Goal: Information Seeking & Learning: Check status

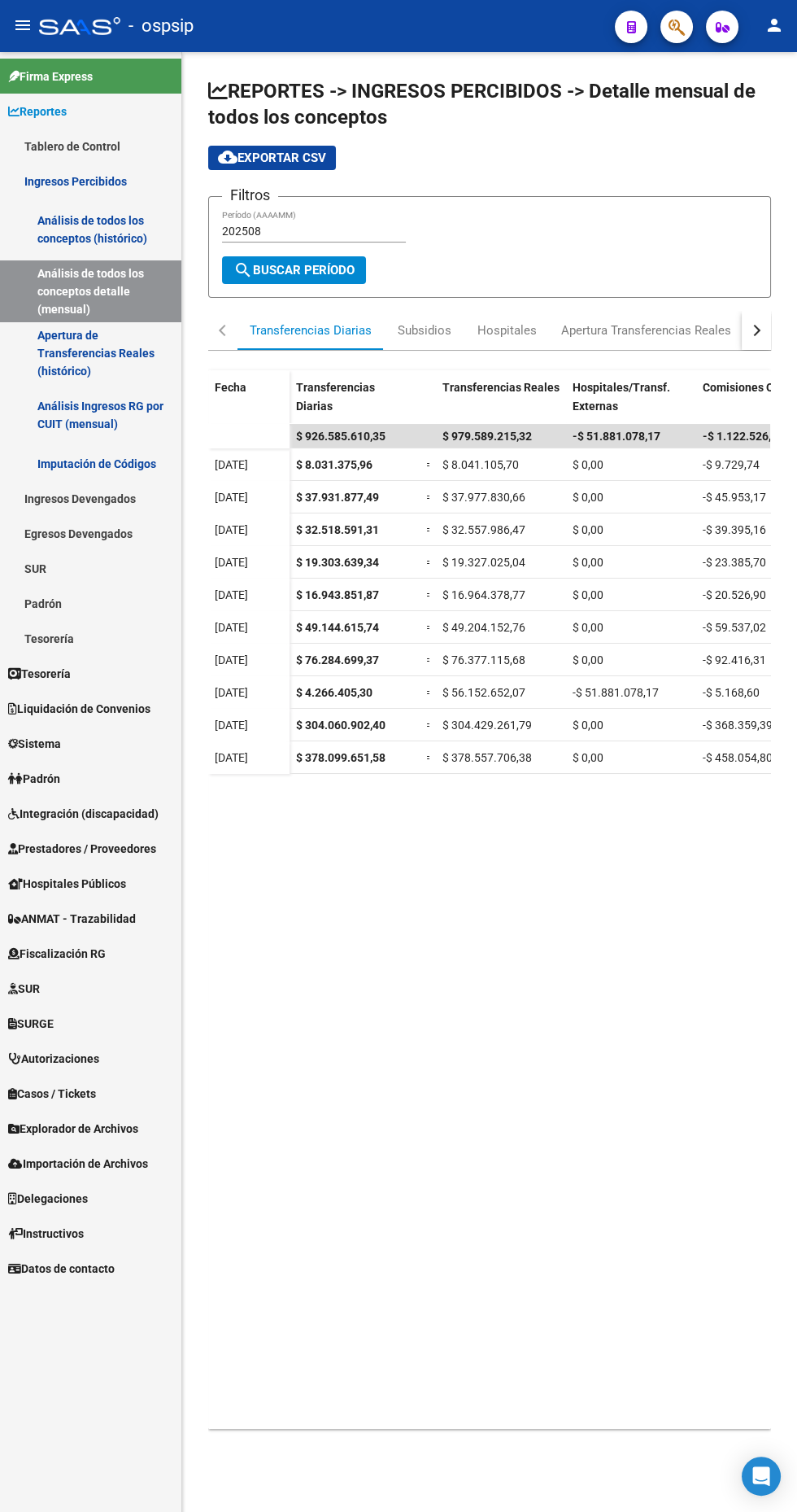
click at [327, 231] on input "202508" at bounding box center [314, 232] width 184 height 14
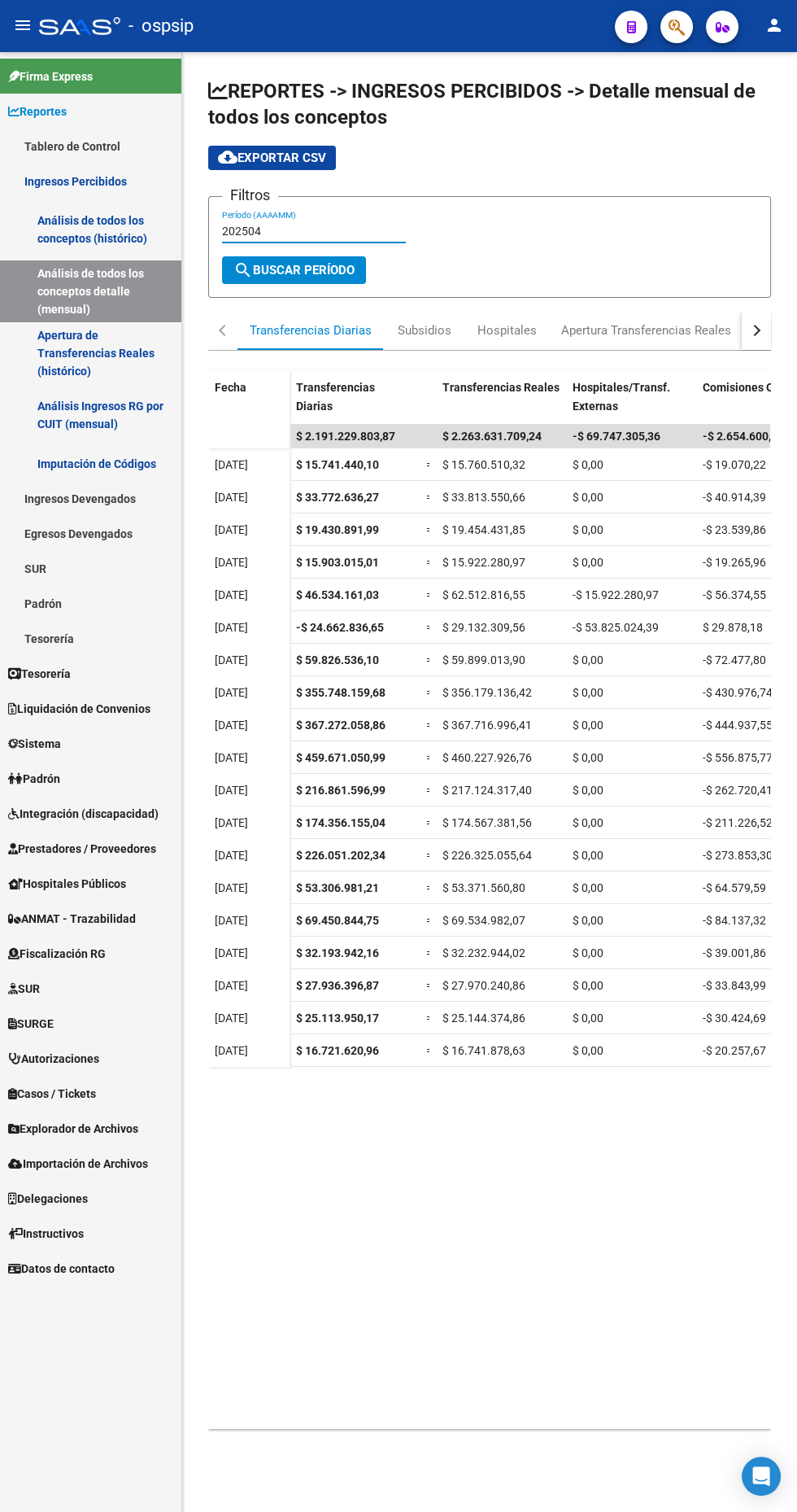
click at [350, 231] on input "202504" at bounding box center [314, 232] width 184 height 14
click at [765, 321] on button "button" at bounding box center [756, 330] width 30 height 39
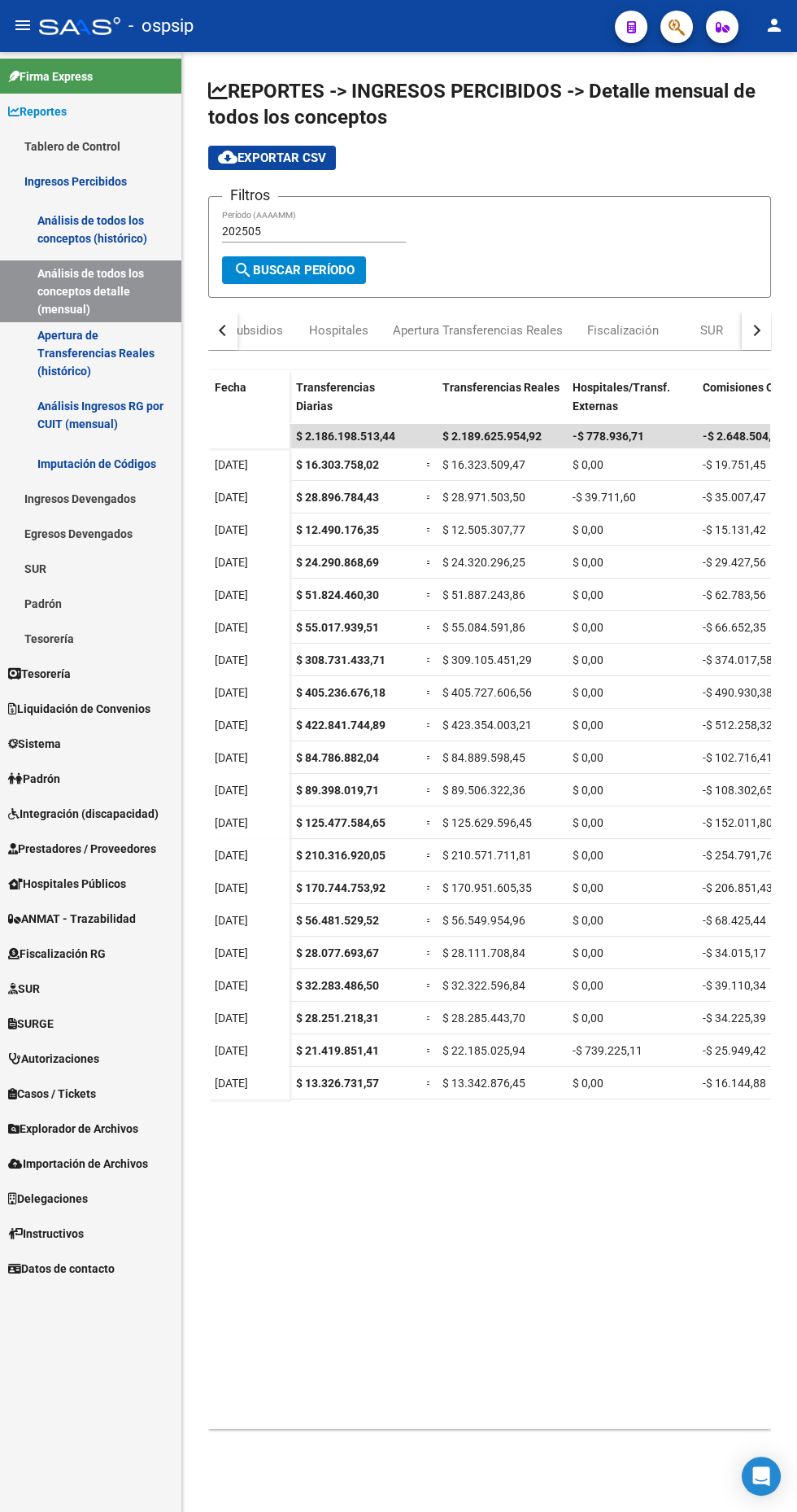
click at [755, 330] on div "button" at bounding box center [755, 331] width 12 height 12
click at [759, 320] on button "button" at bounding box center [756, 330] width 30 height 39
click at [224, 330] on div "button" at bounding box center [225, 331] width 12 height 12
click at [228, 329] on div "button" at bounding box center [225, 331] width 12 height 12
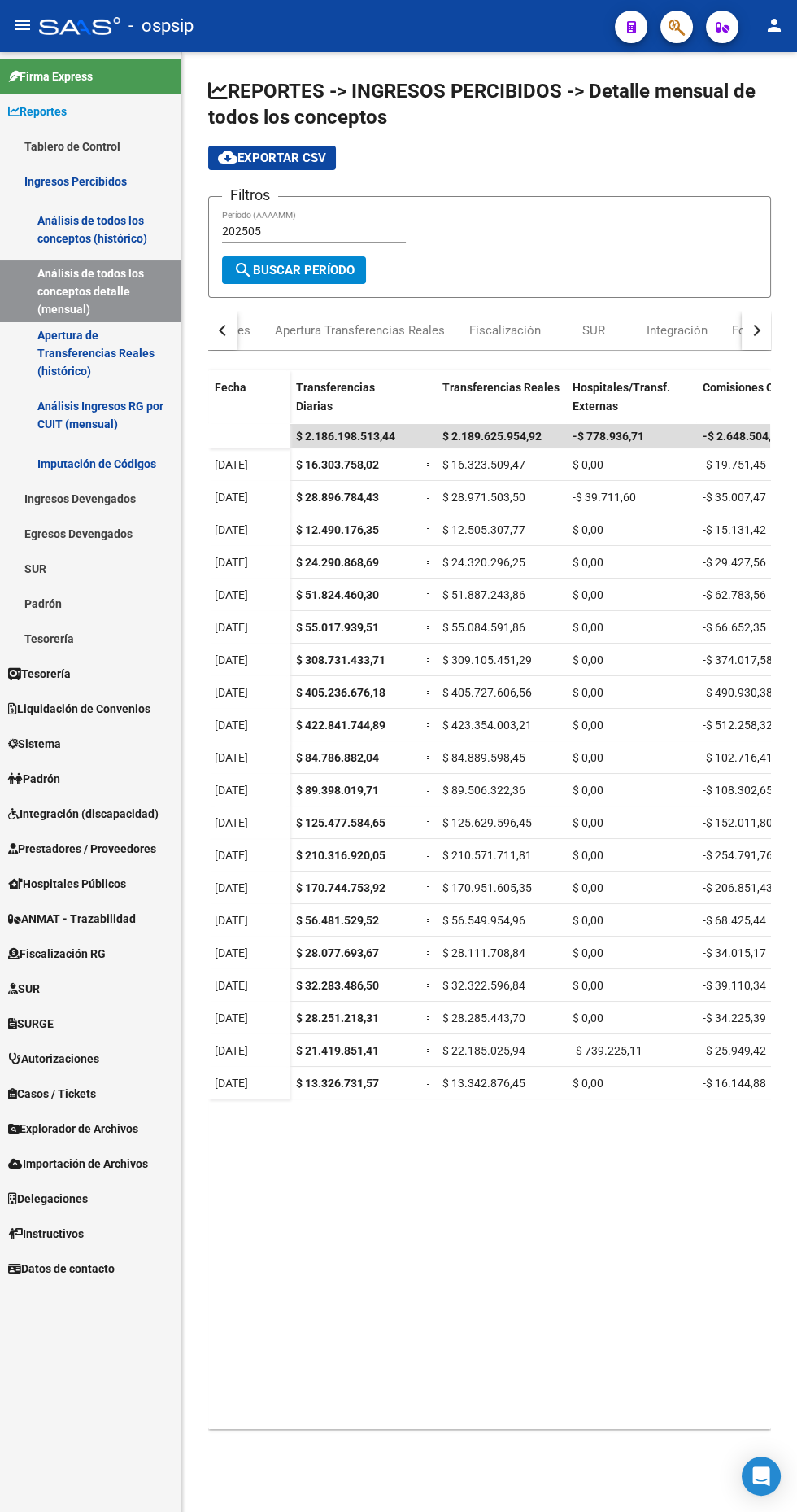
click at [219, 336] on button "button" at bounding box center [223, 330] width 30 height 39
click at [387, 328] on div "Hospitales" at bounding box center [389, 331] width 59 height 18
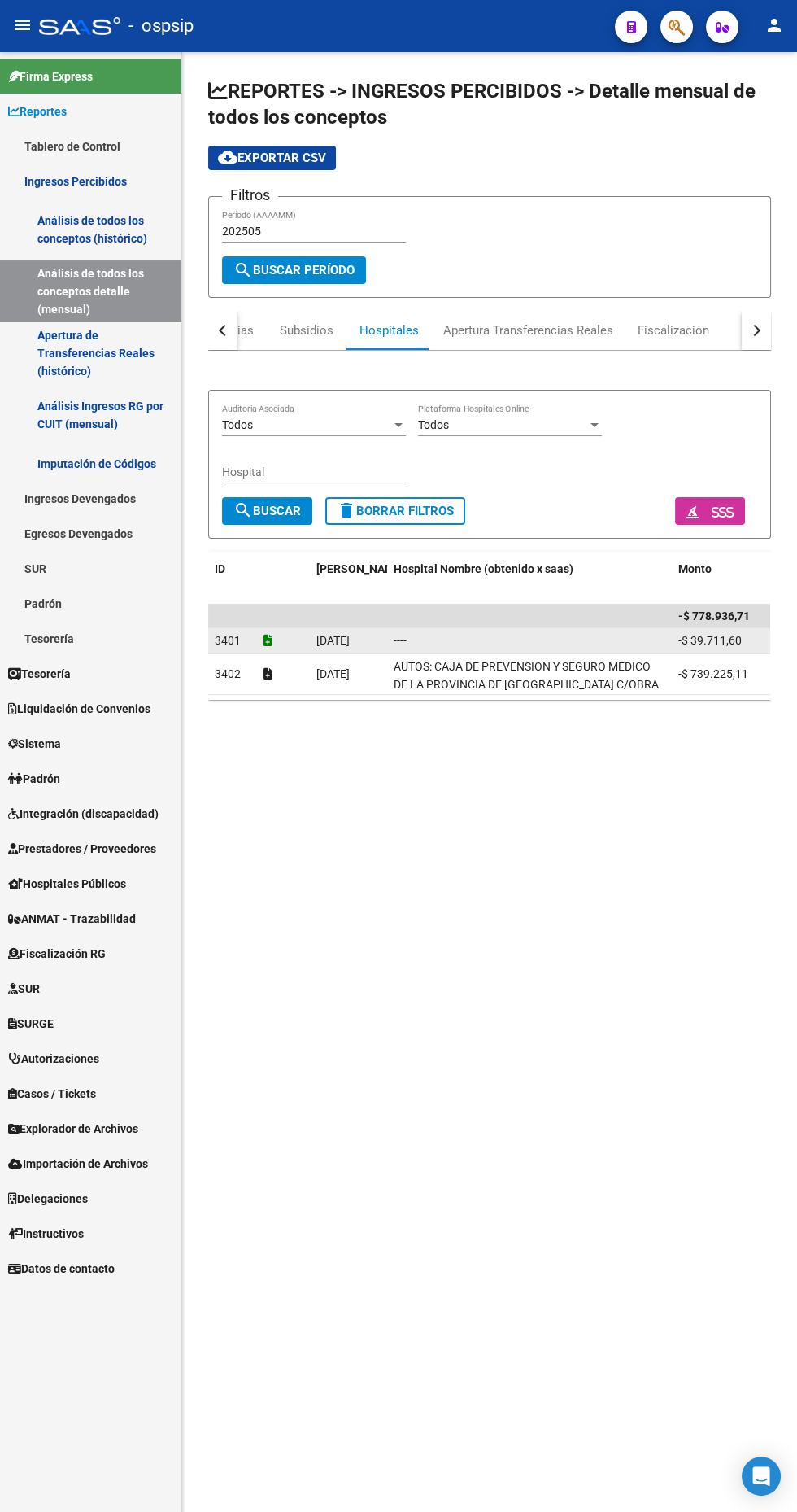
click at [267, 639] on icon at bounding box center [267, 641] width 9 height 12
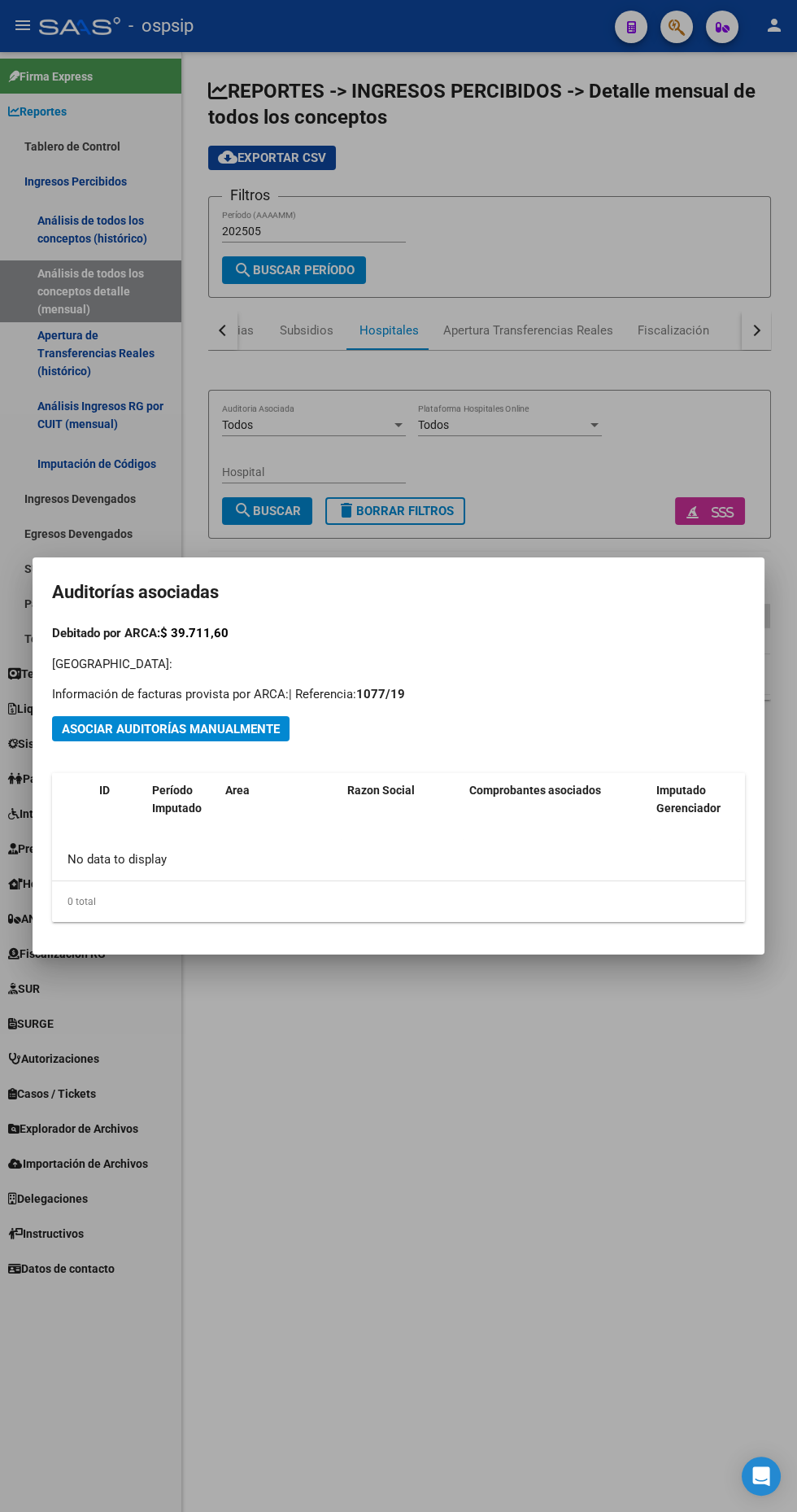
click at [530, 1063] on div at bounding box center [398, 756] width 797 height 1512
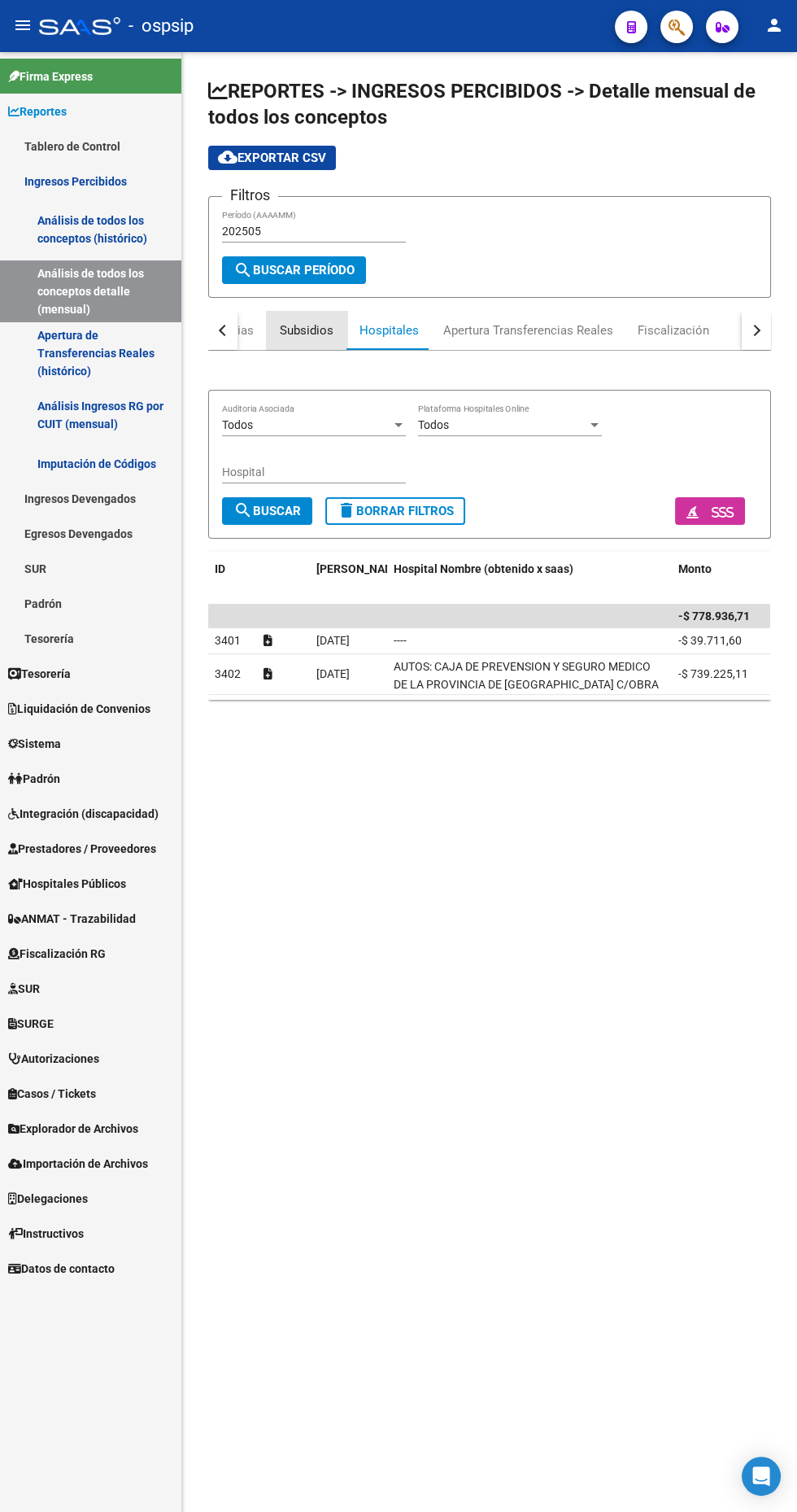
click at [306, 335] on div "Subsidios" at bounding box center [307, 331] width 53 height 18
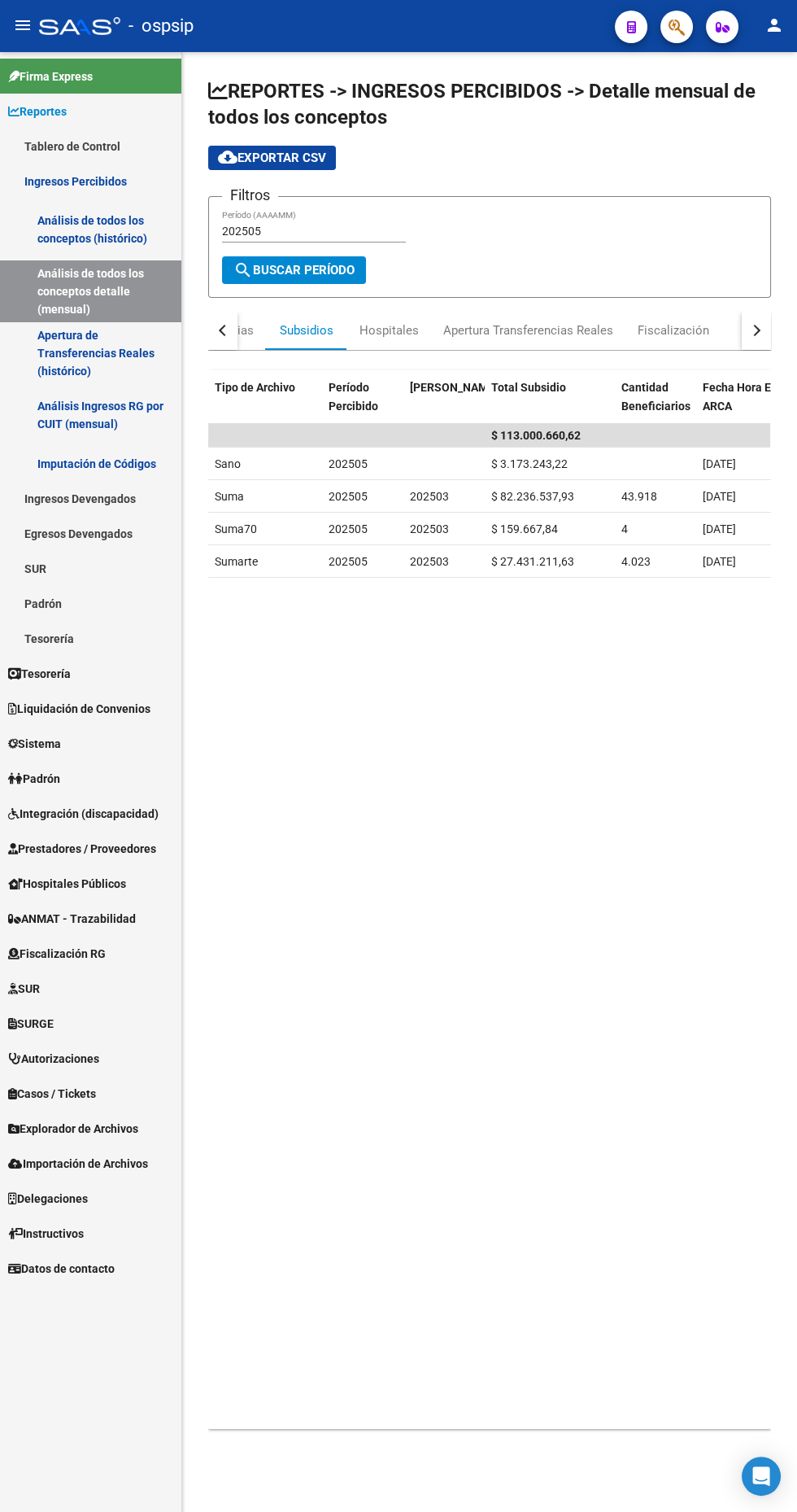
click at [220, 322] on button "button" at bounding box center [223, 330] width 30 height 39
click at [308, 331] on div "Transferencias Diarias" at bounding box center [310, 331] width 122 height 18
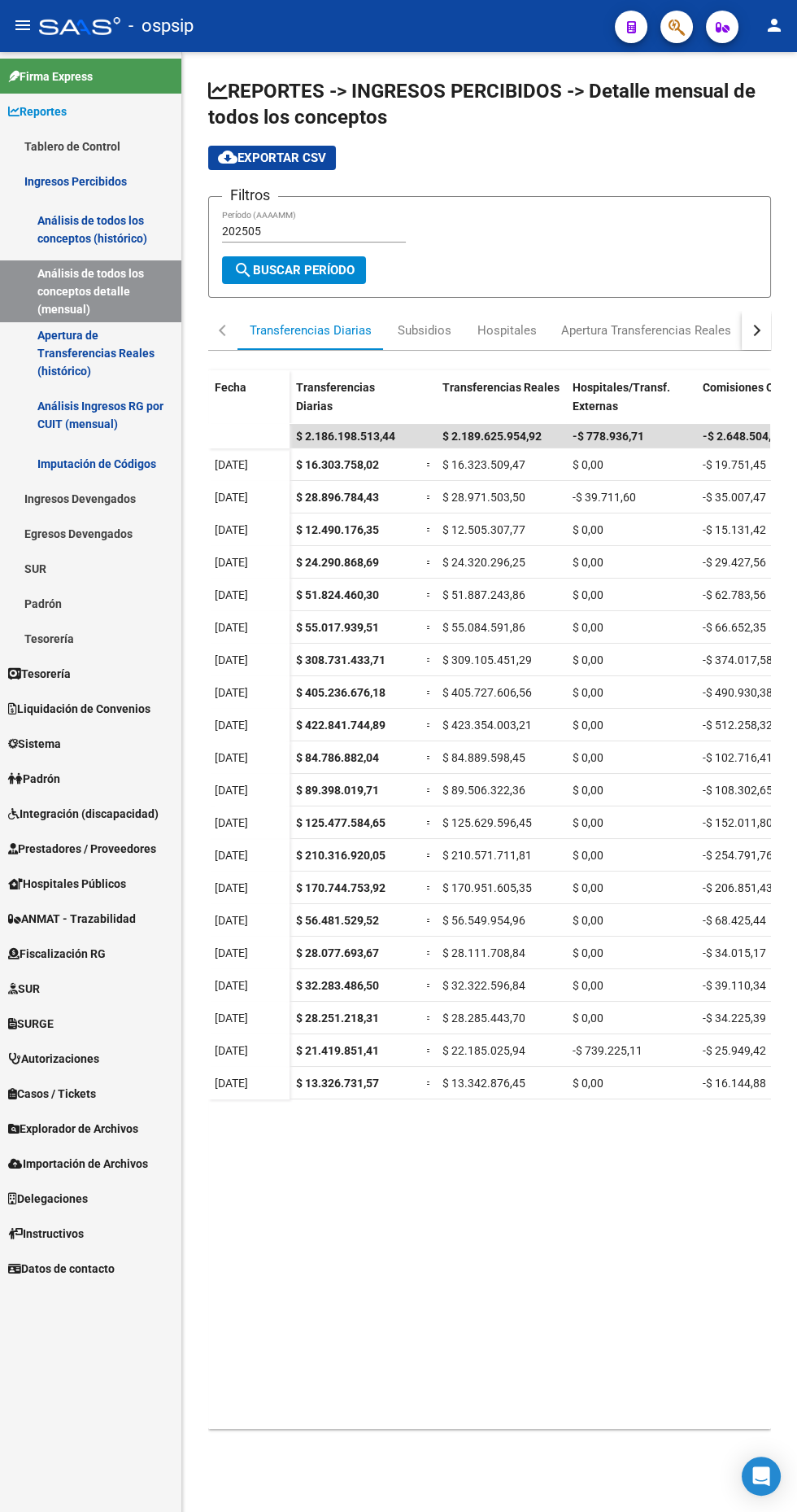
click at [330, 231] on input "202505" at bounding box center [314, 232] width 184 height 14
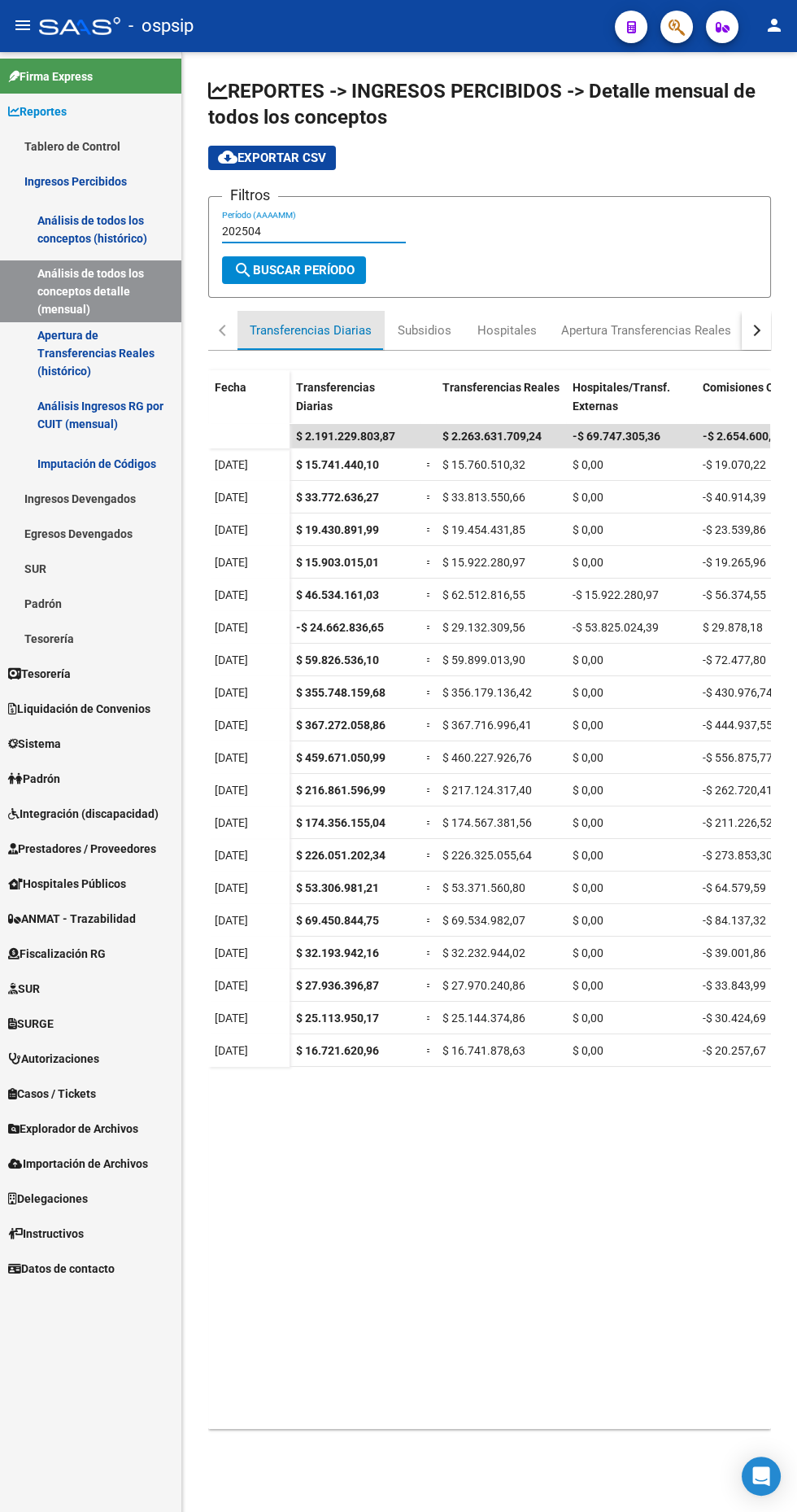
scroll to position [2, 0]
type input "202504"
click at [501, 329] on div "Hospitales" at bounding box center [507, 331] width 59 height 18
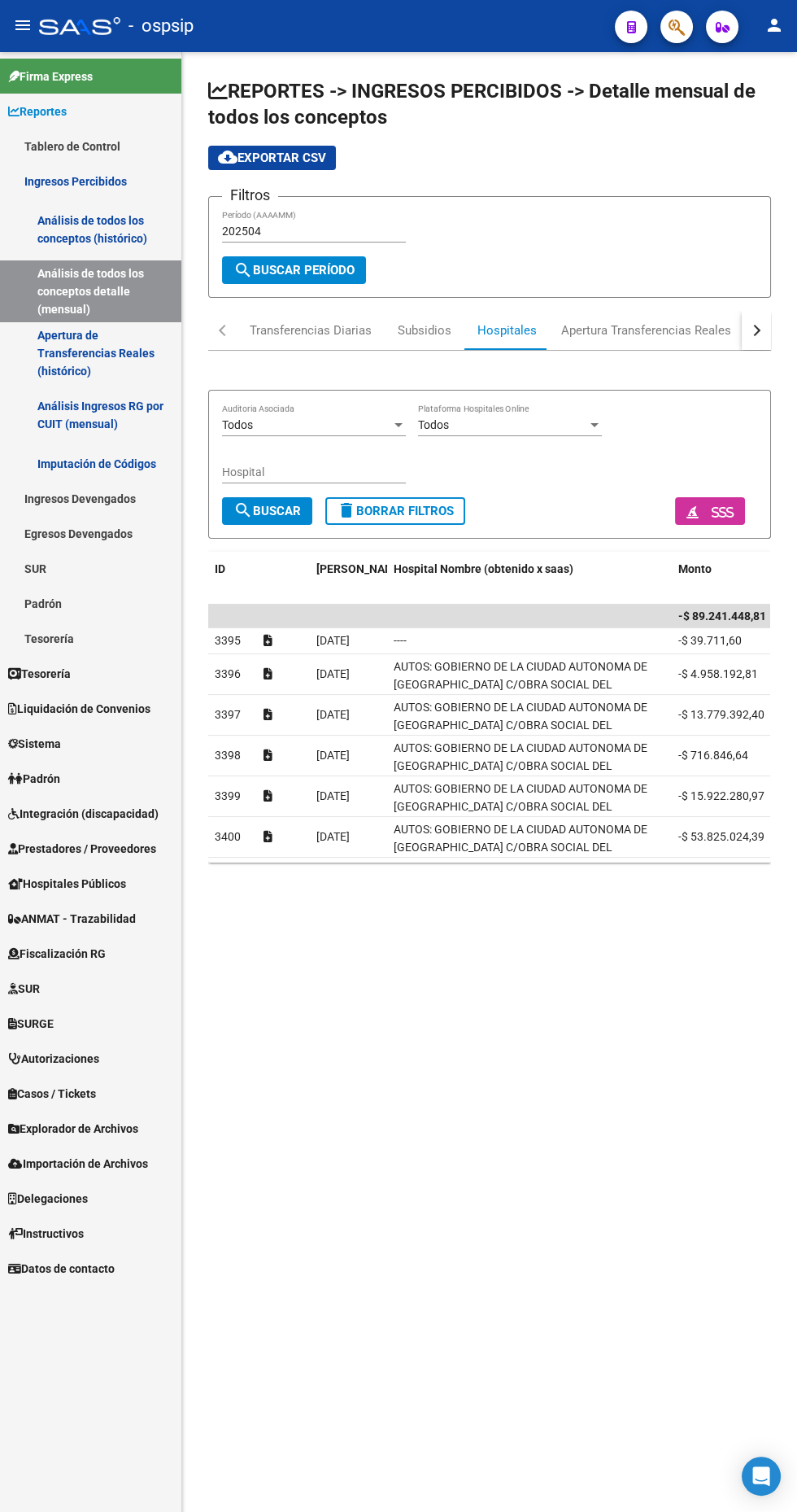
scroll to position [21, 0]
